Goal: Obtain resource: Obtain resource

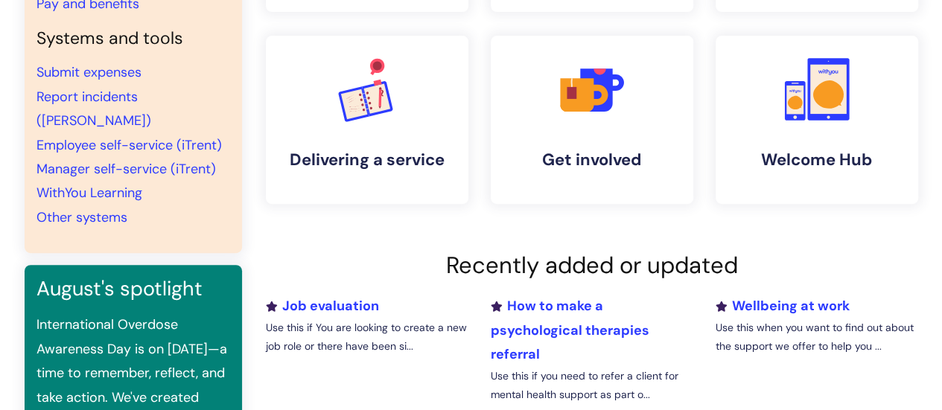
scroll to position [311, 0]
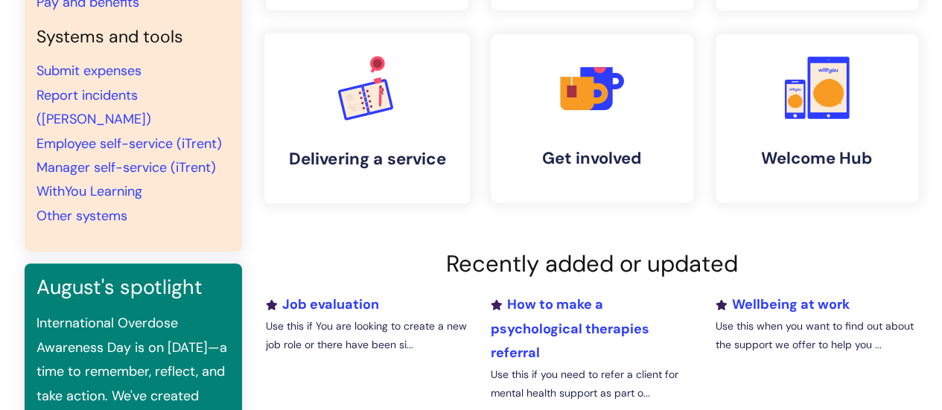
click at [392, 114] on icon ".cls-1{font-family:DMSans-Bold, 'DM Sans';font-size:43.1802px;font-weight:700;}…" at bounding box center [367, 88] width 74 height 74
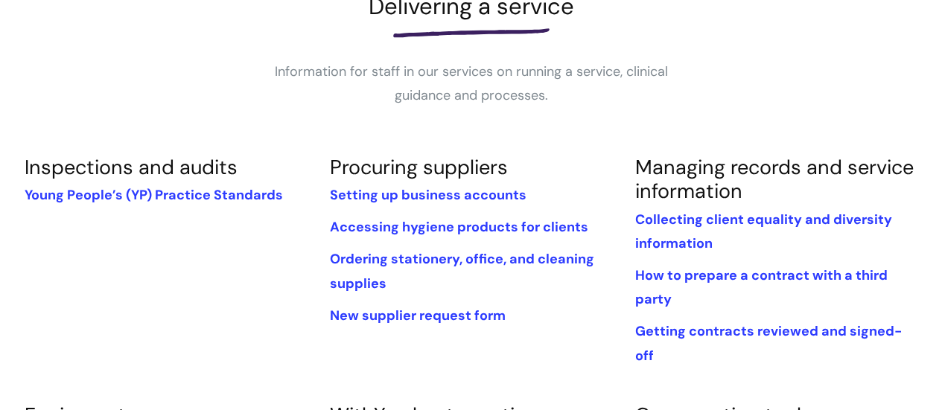
scroll to position [246, 0]
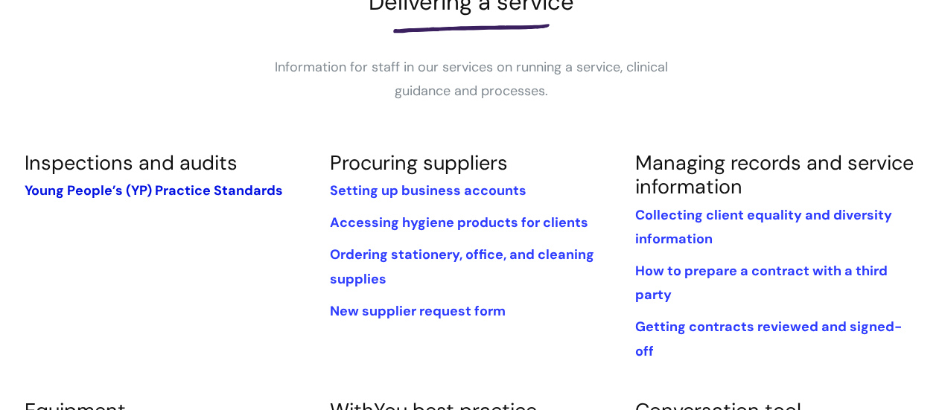
click at [144, 196] on link "Young People’s (YP) Practice Standards" at bounding box center [154, 191] width 258 height 18
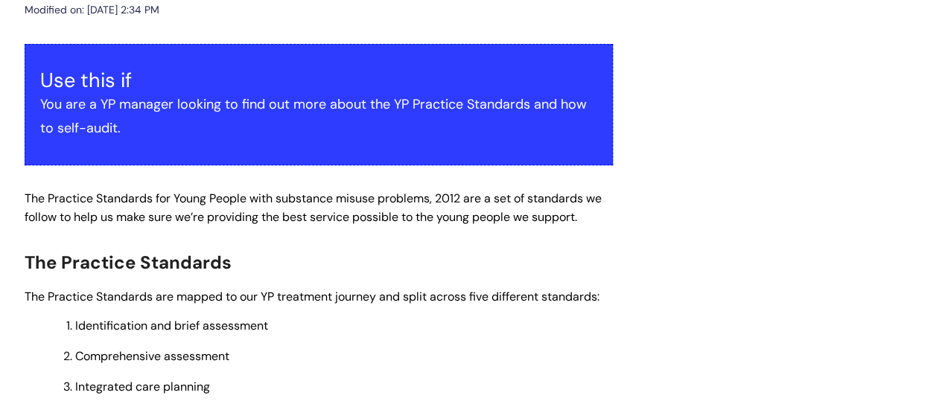
scroll to position [357, 0]
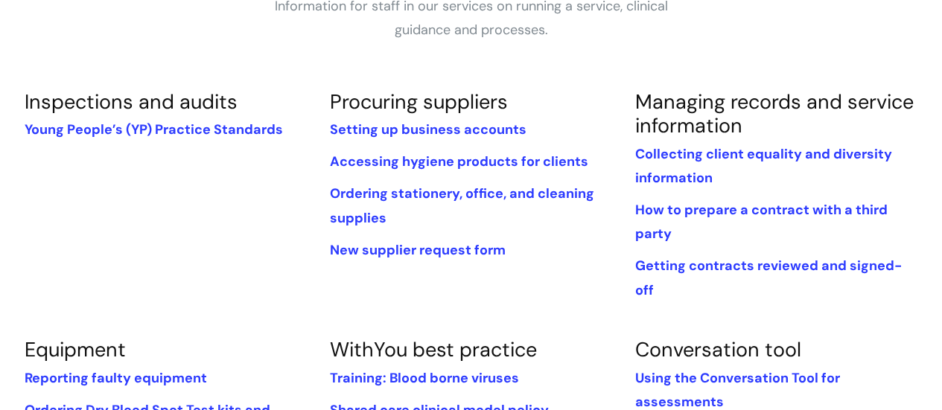
scroll to position [310, 0]
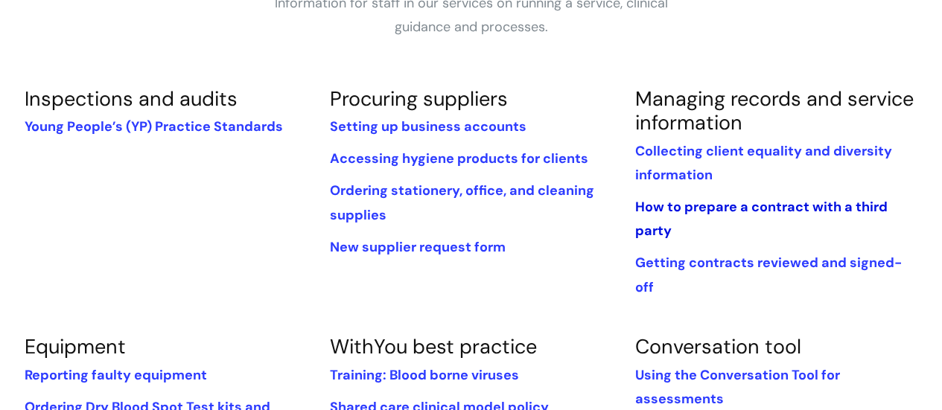
click at [712, 209] on link "How to prepare a contract with a third party" at bounding box center [760, 219] width 252 height 42
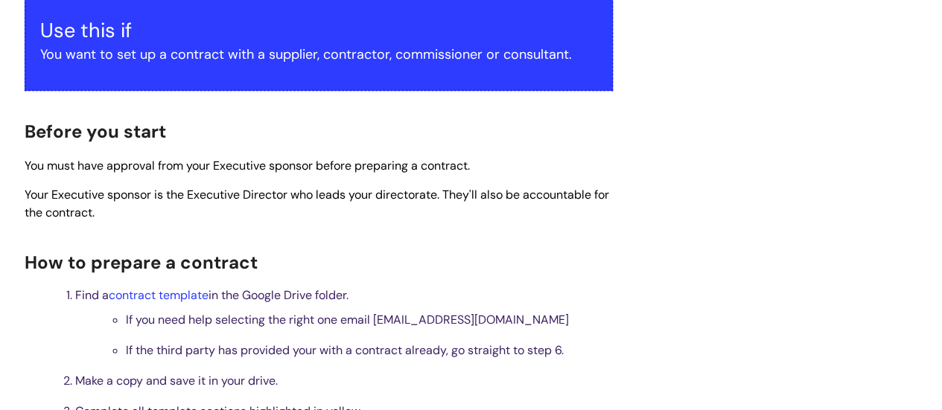
scroll to position [332, 0]
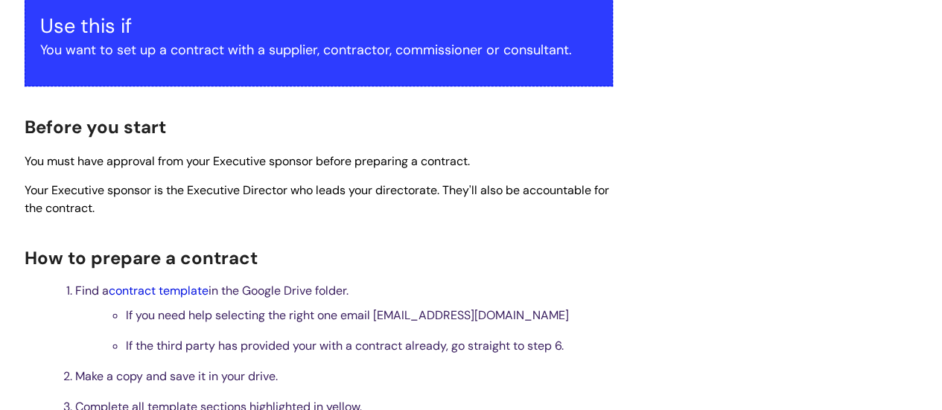
click at [159, 292] on link "contract template" at bounding box center [159, 291] width 100 height 16
